Goal: Find specific fact: Find specific fact

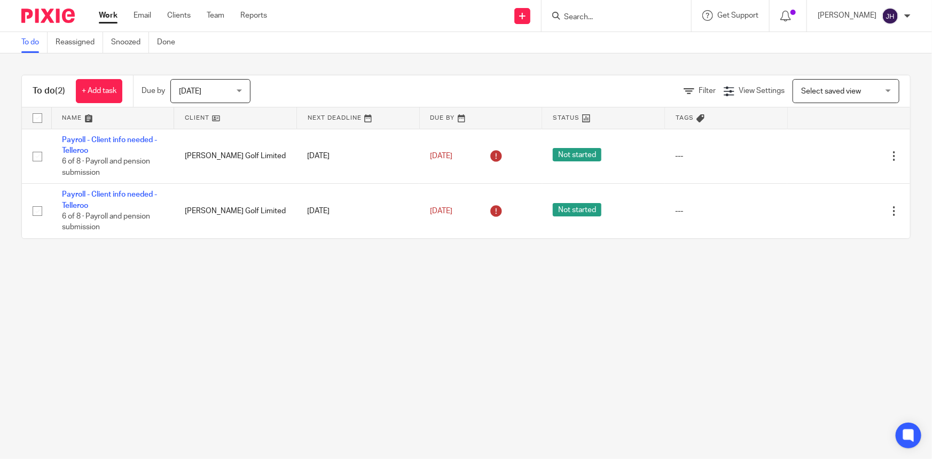
click at [605, 13] on input "Search" at bounding box center [611, 18] width 96 height 10
type input "warden"
click at [646, 52] on link at bounding box center [646, 46] width 171 height 25
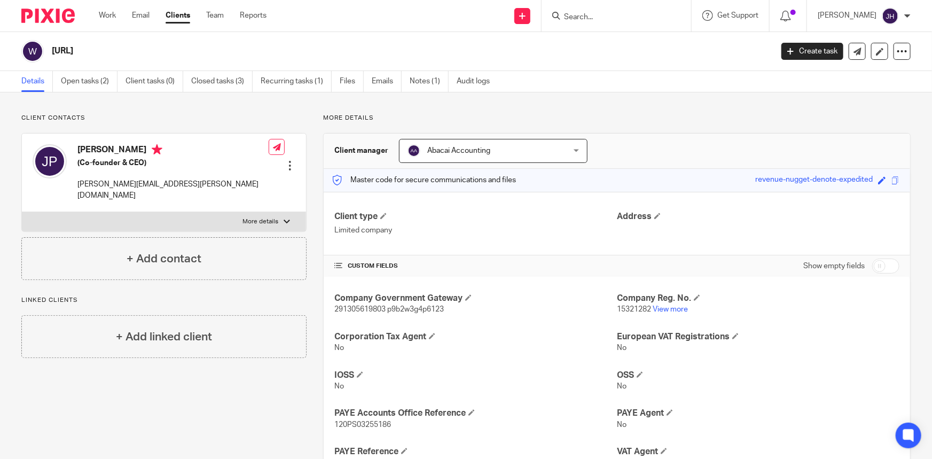
click at [364, 308] on span "291305619803 p9b2w3g4p6123" at bounding box center [388, 308] width 109 height 7
copy span "291305619803"
click at [410, 305] on span "291305619803 p9b2w3g4p6123" at bounding box center [388, 308] width 109 height 7
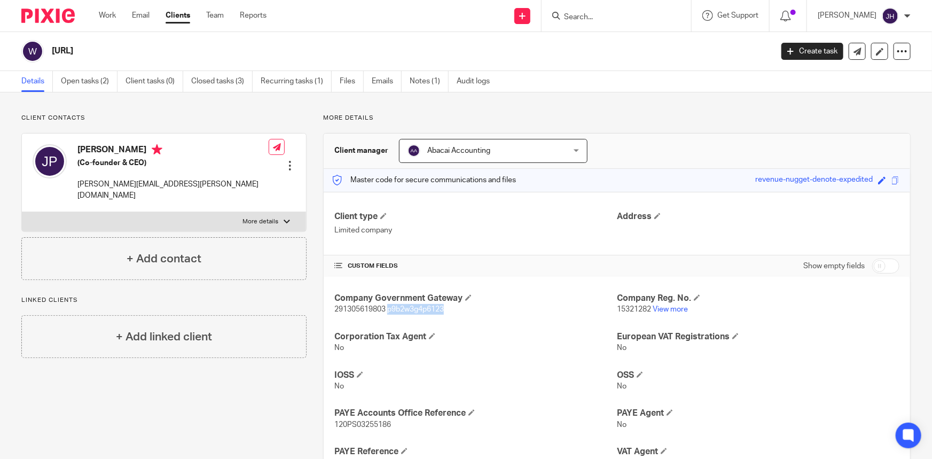
copy span "p9b2w3g4p6123"
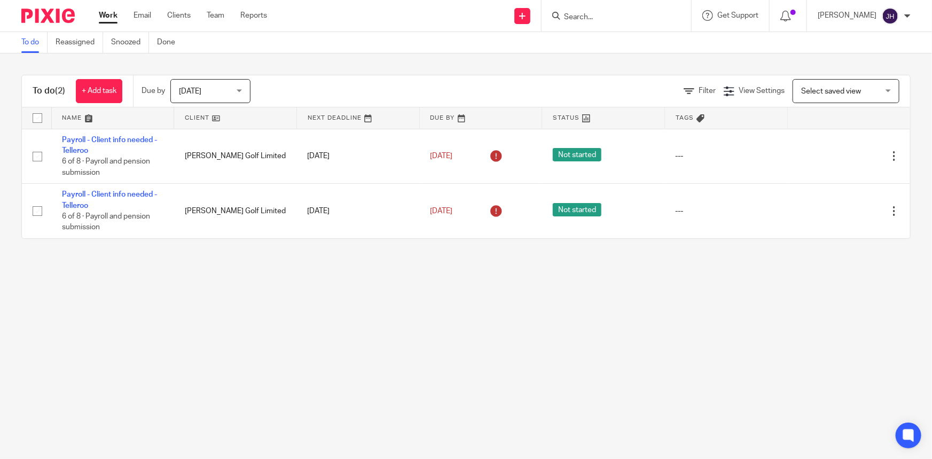
click at [643, 16] on input "Search" at bounding box center [611, 18] width 96 height 10
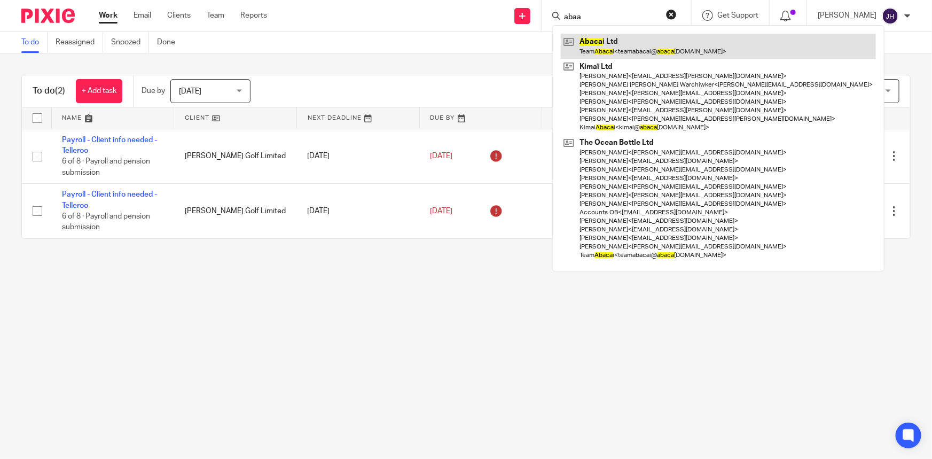
type input "abaa"
click at [633, 35] on link at bounding box center [718, 46] width 315 height 25
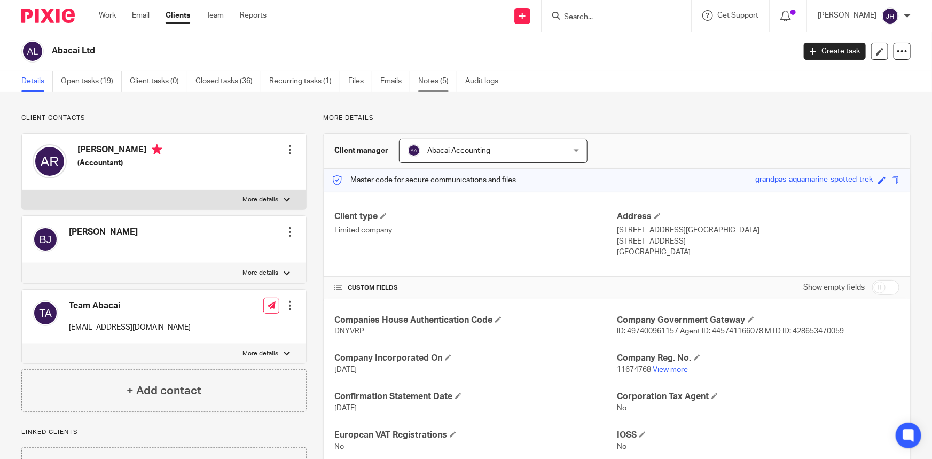
click at [436, 80] on link "Notes (5)" at bounding box center [437, 81] width 39 height 21
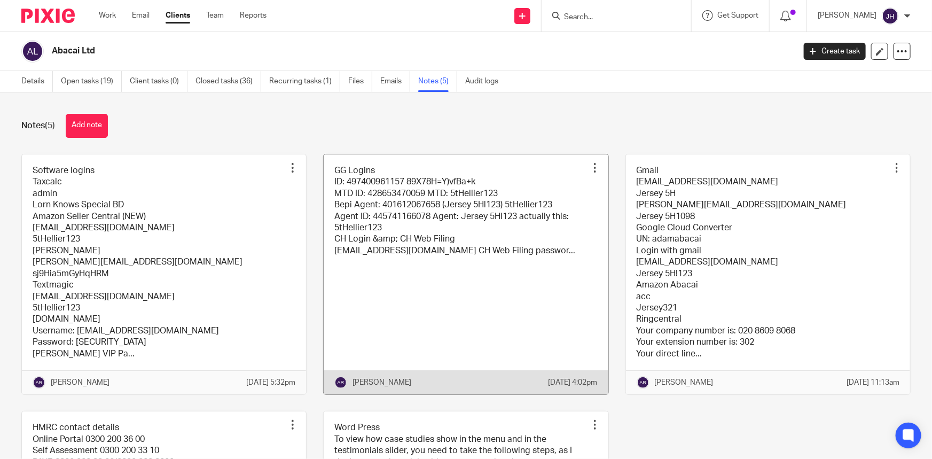
click at [423, 262] on link at bounding box center [466, 274] width 284 height 240
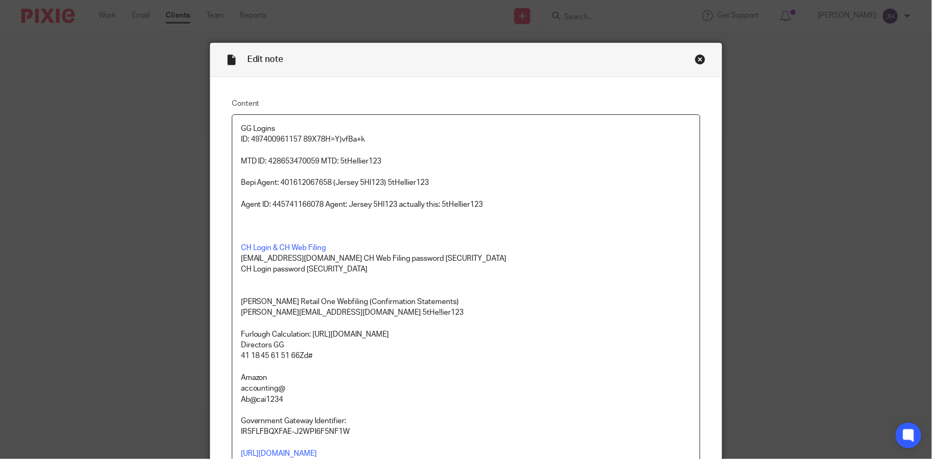
click at [280, 194] on p at bounding box center [466, 193] width 451 height 11
drag, startPoint x: 269, startPoint y: 184, endPoint x: 406, endPoint y: 187, distance: 137.3
click at [406, 187] on p "Bepi Agent: 401612067658 (Jersey 5Hl123) 5tHellier123" at bounding box center [466, 182] width 451 height 11
click at [460, 193] on p at bounding box center [466, 193] width 451 height 11
drag, startPoint x: 265, startPoint y: 205, endPoint x: 410, endPoint y: 206, distance: 144.7
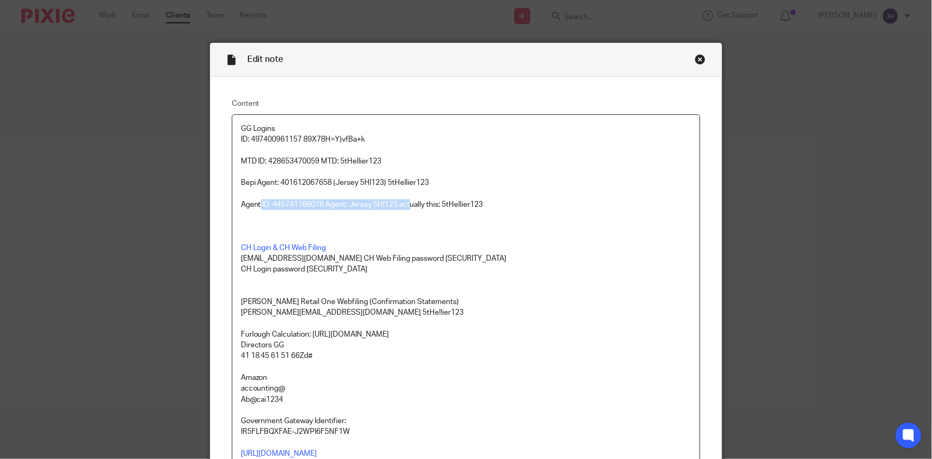
click at [410, 206] on p "Agent ID: 445741166078 Agent: Jersey 5Hl123 actually this: 5tHellier123" at bounding box center [466, 204] width 451 height 11
click at [379, 205] on p "Agent ID: 445741166078 Agent: Jersey 5Hl123 actually this: 5tHellier123" at bounding box center [466, 204] width 451 height 11
click at [282, 161] on p "MTD ID: 428653470059 MTD: 5tHellier123" at bounding box center [466, 161] width 451 height 11
click at [299, 160] on p "MTD ID: 428653470059 MTD: 5tHellier123" at bounding box center [466, 161] width 451 height 11
click at [286, 160] on p "MTD ID: 428653470059 MTD: 5tHellier123" at bounding box center [466, 161] width 451 height 11
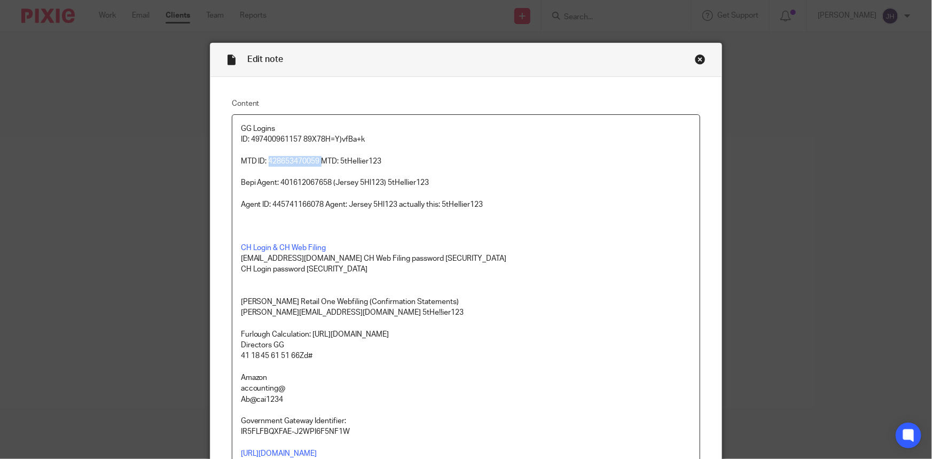
click at [286, 160] on p "MTD ID: 428653470059 MTD: 5tHellier123" at bounding box center [466, 161] width 451 height 11
copy p "428653470059"
click at [360, 160] on p "MTD ID: 428653470059 MTD: 5tHellier123" at bounding box center [466, 161] width 451 height 11
copy p "5tHellier123"
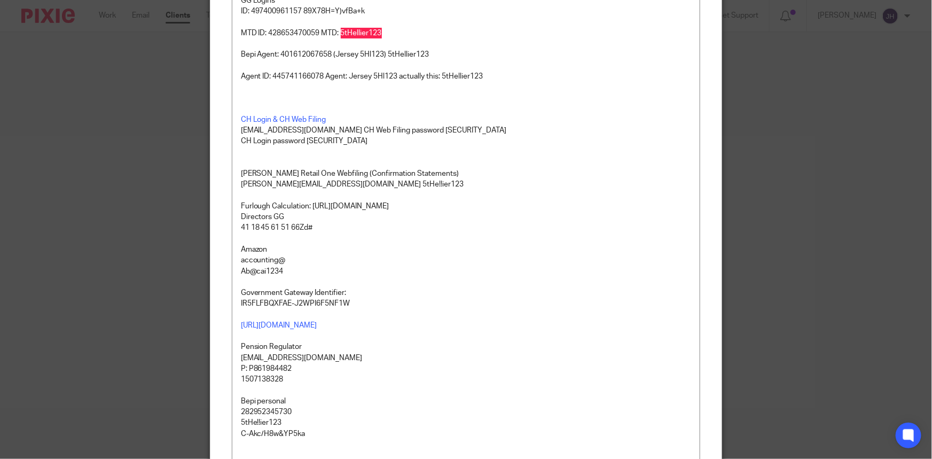
scroll to position [242, 0]
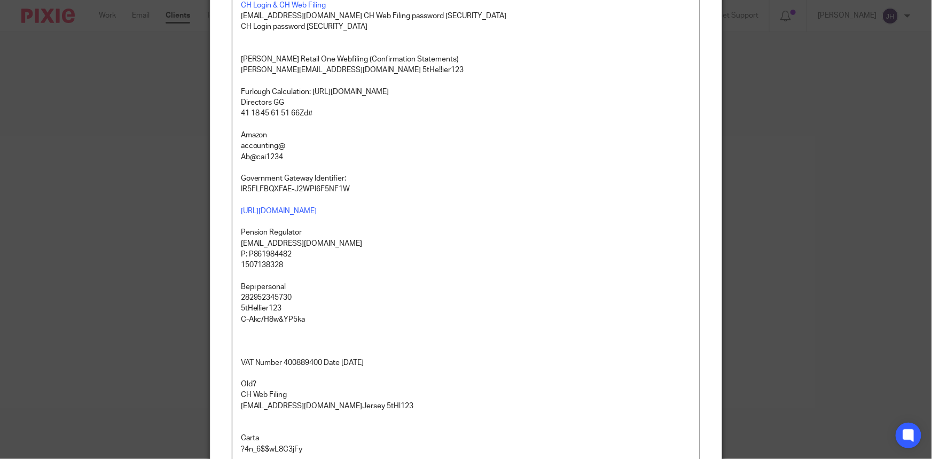
click at [755, 192] on div "Edit note Content GG Logins ID: 497400961157 89X78H=Y)vfBa+k MTD ID: 4286534700…" at bounding box center [466, 229] width 932 height 459
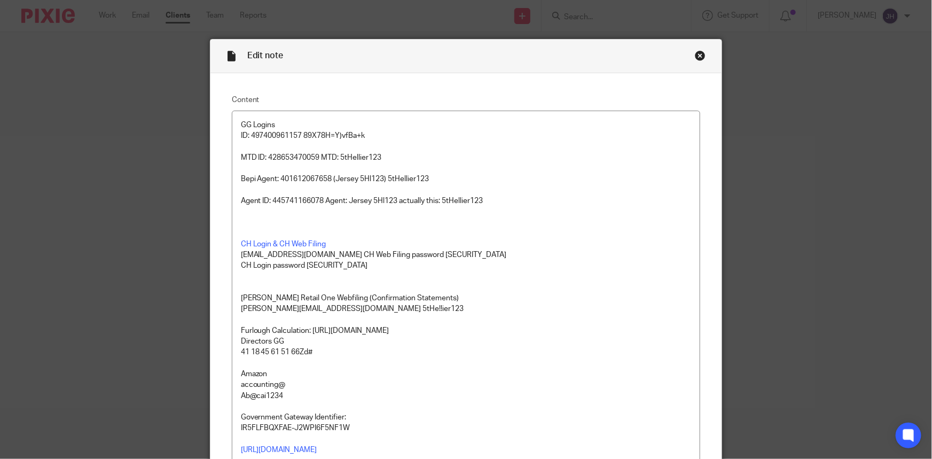
scroll to position [0, 0]
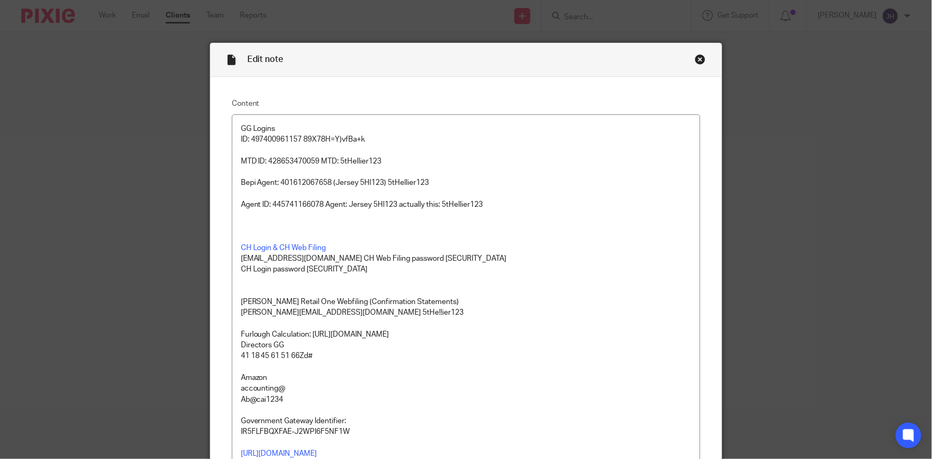
click at [695, 61] on div "Close this dialog window" at bounding box center [700, 59] width 11 height 11
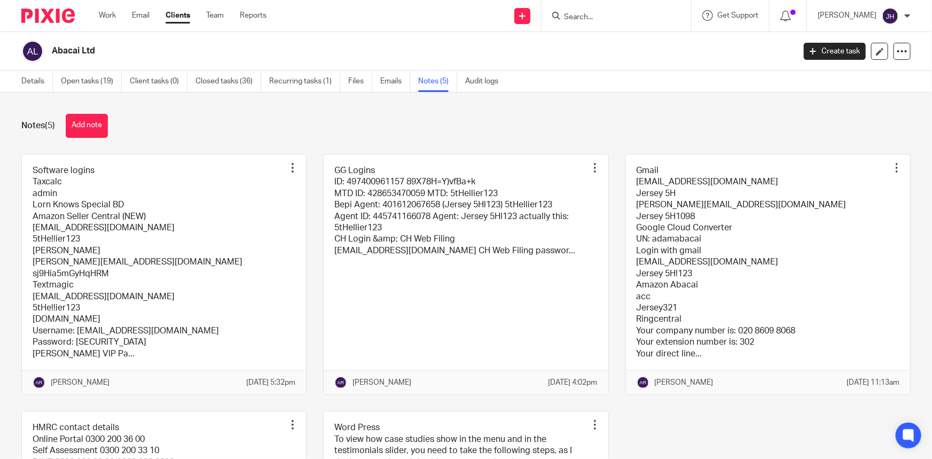
click at [610, 19] on input "Search" at bounding box center [611, 18] width 96 height 10
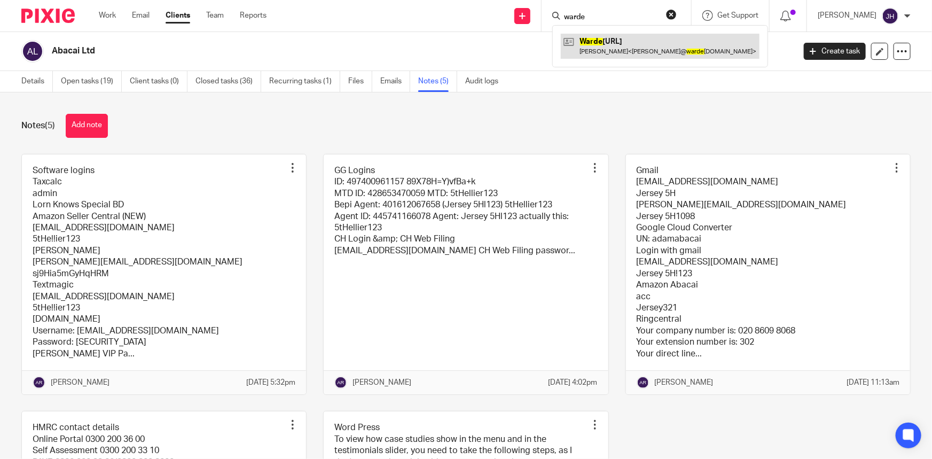
type input "warde"
click at [661, 50] on link at bounding box center [660, 46] width 199 height 25
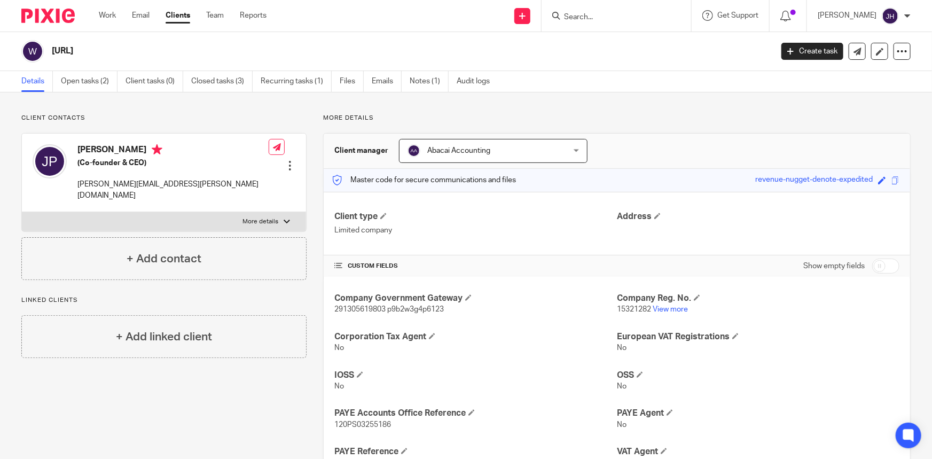
click at [352, 308] on span "291305619803 p9b2w3g4p6123" at bounding box center [388, 308] width 109 height 7
copy span "291305619803"
click at [419, 308] on span "291305619803 p9b2w3g4p6123" at bounding box center [388, 308] width 109 height 7
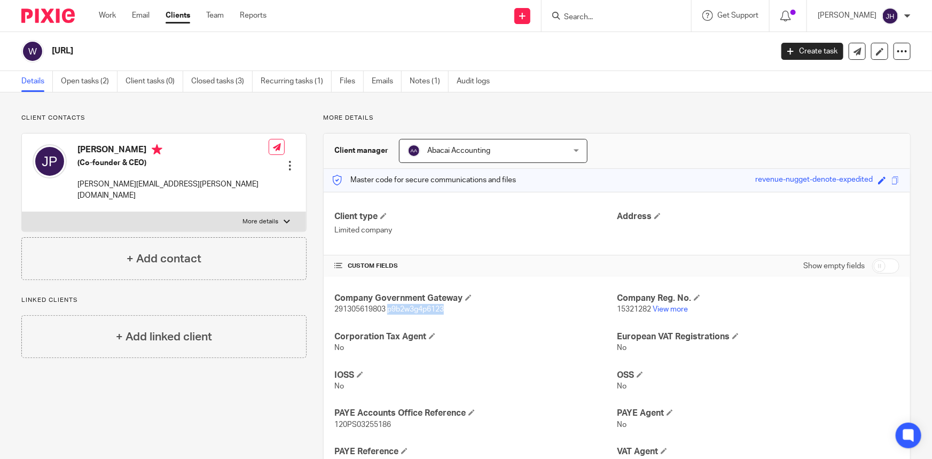
copy span "p9b2w3g4p6123"
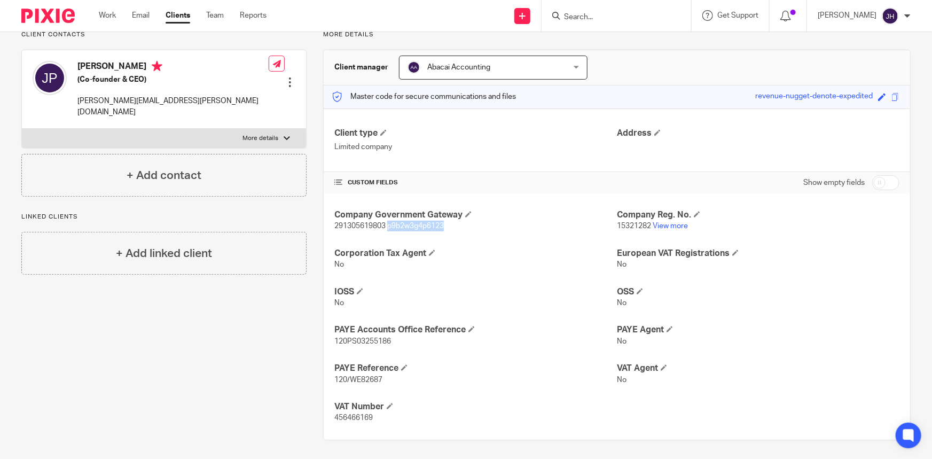
scroll to position [85, 0]
